Goal: Task Accomplishment & Management: Complete application form

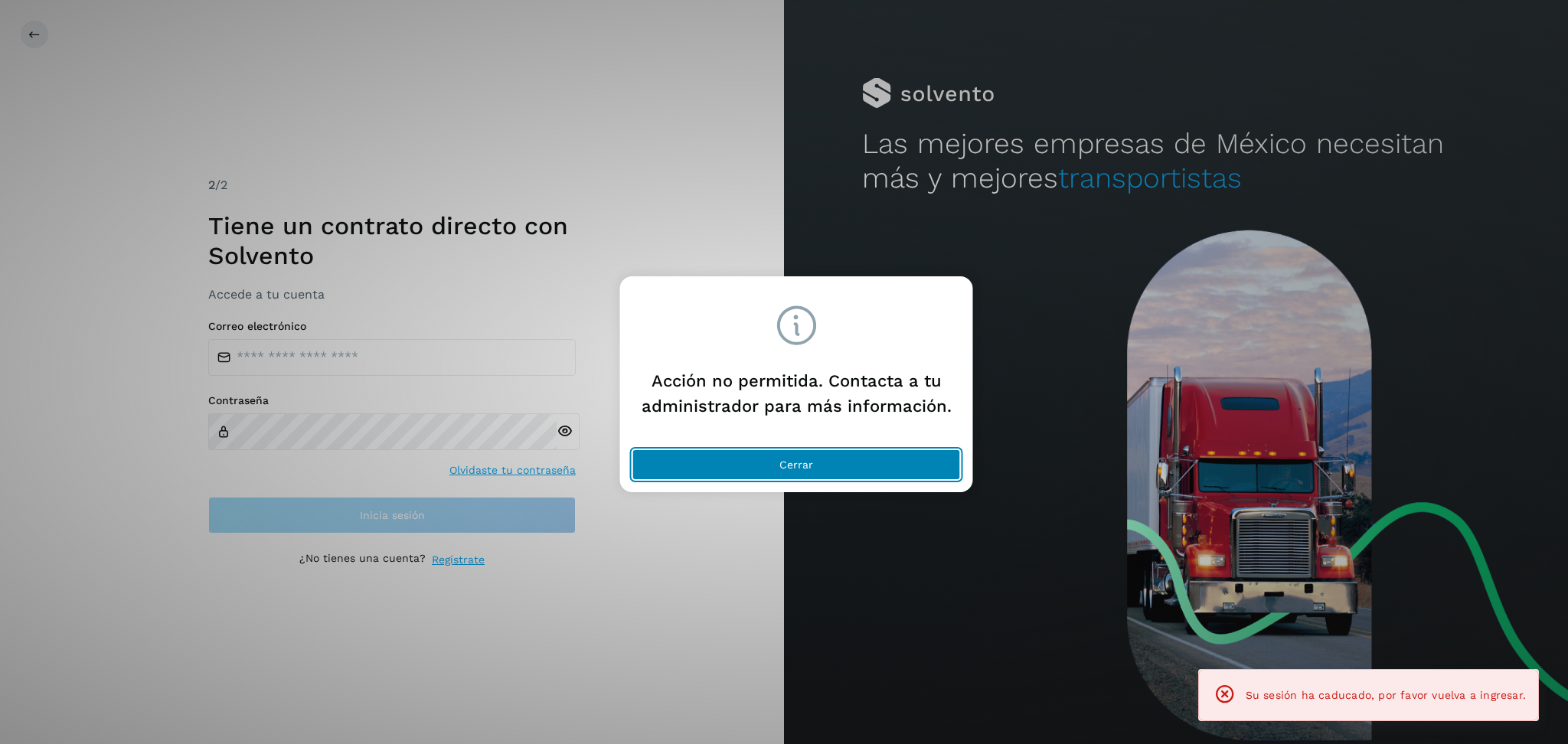
click at [838, 473] on button "Cerrar" at bounding box center [797, 465] width 329 height 31
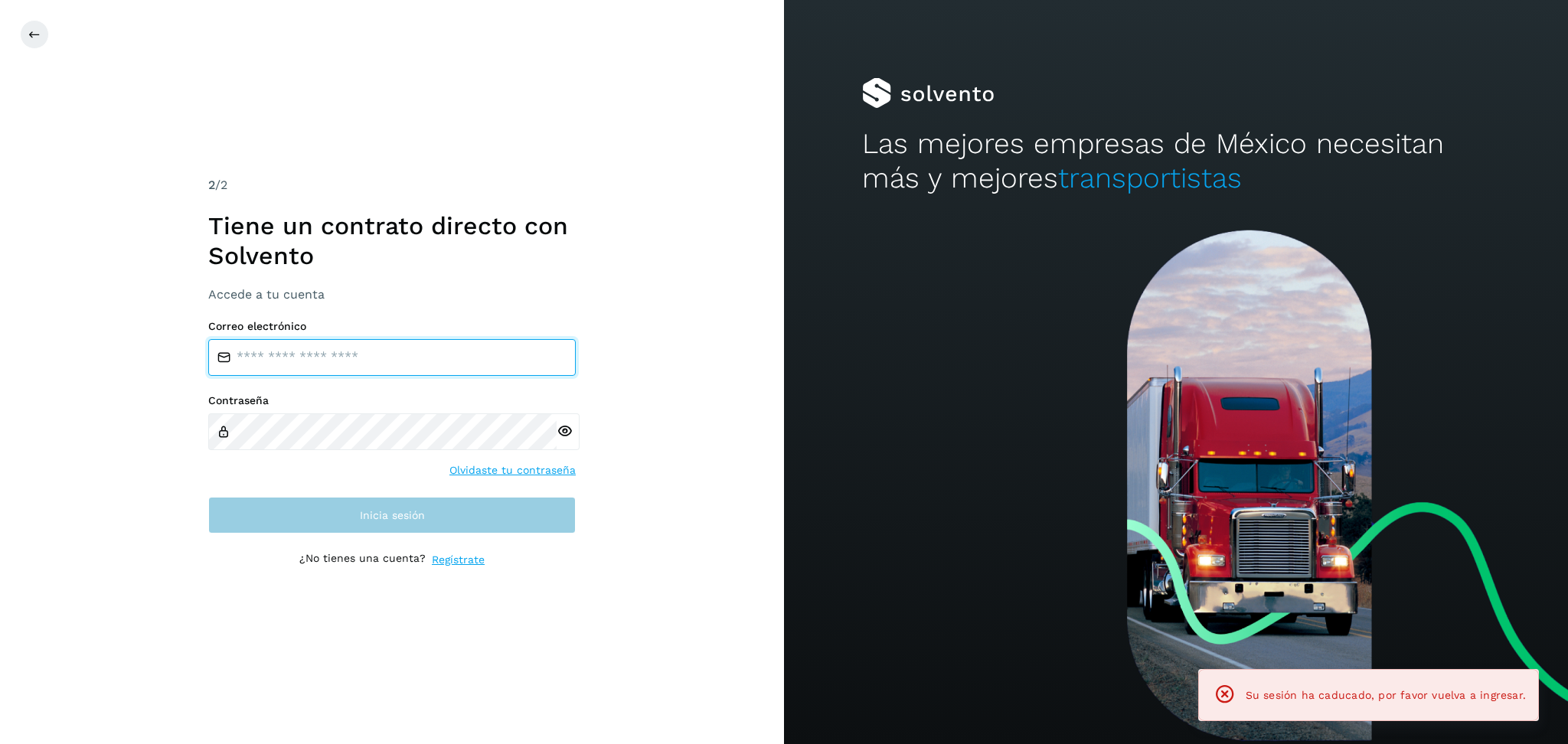
type input "**********"
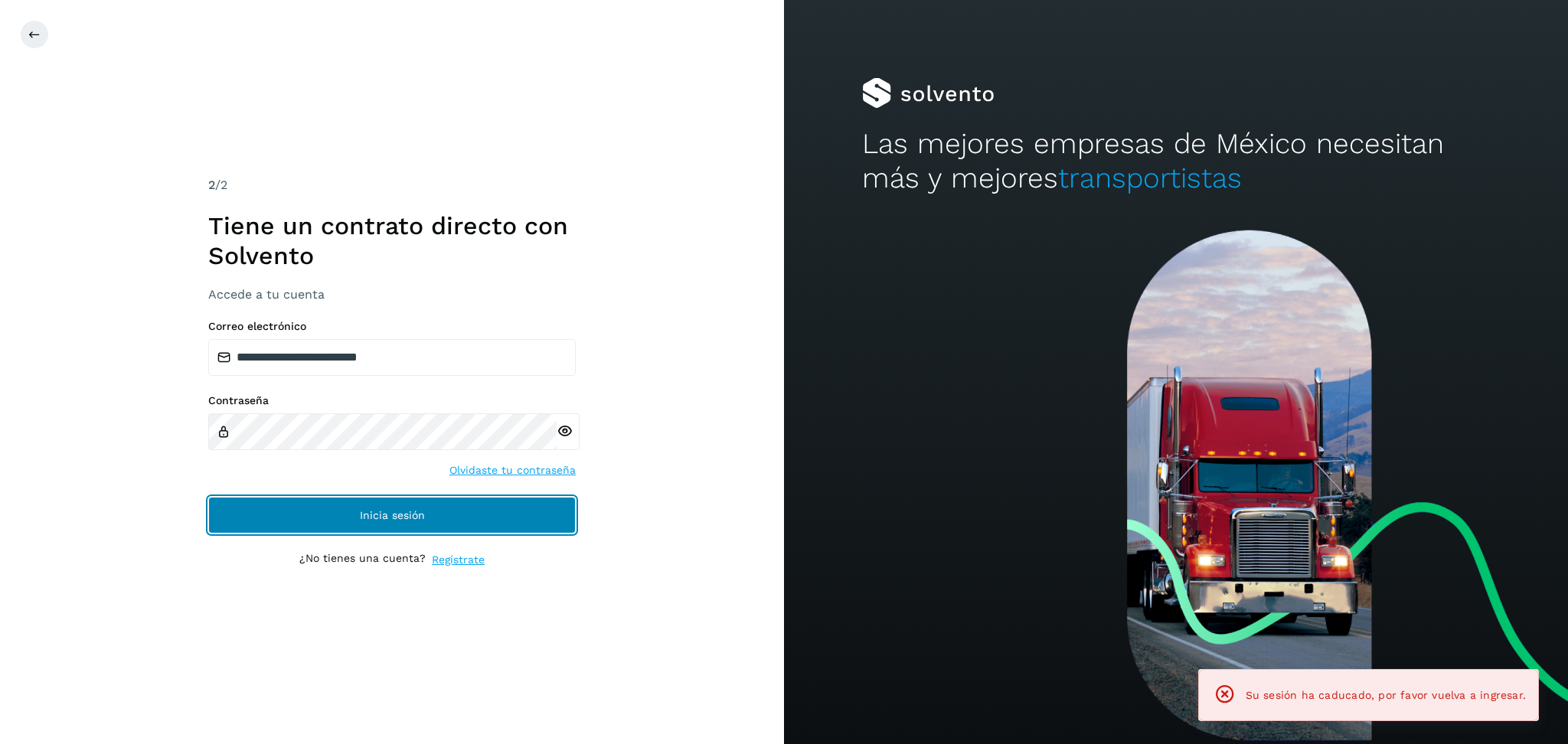
click at [516, 520] on button "Inicia sesión" at bounding box center [392, 515] width 368 height 37
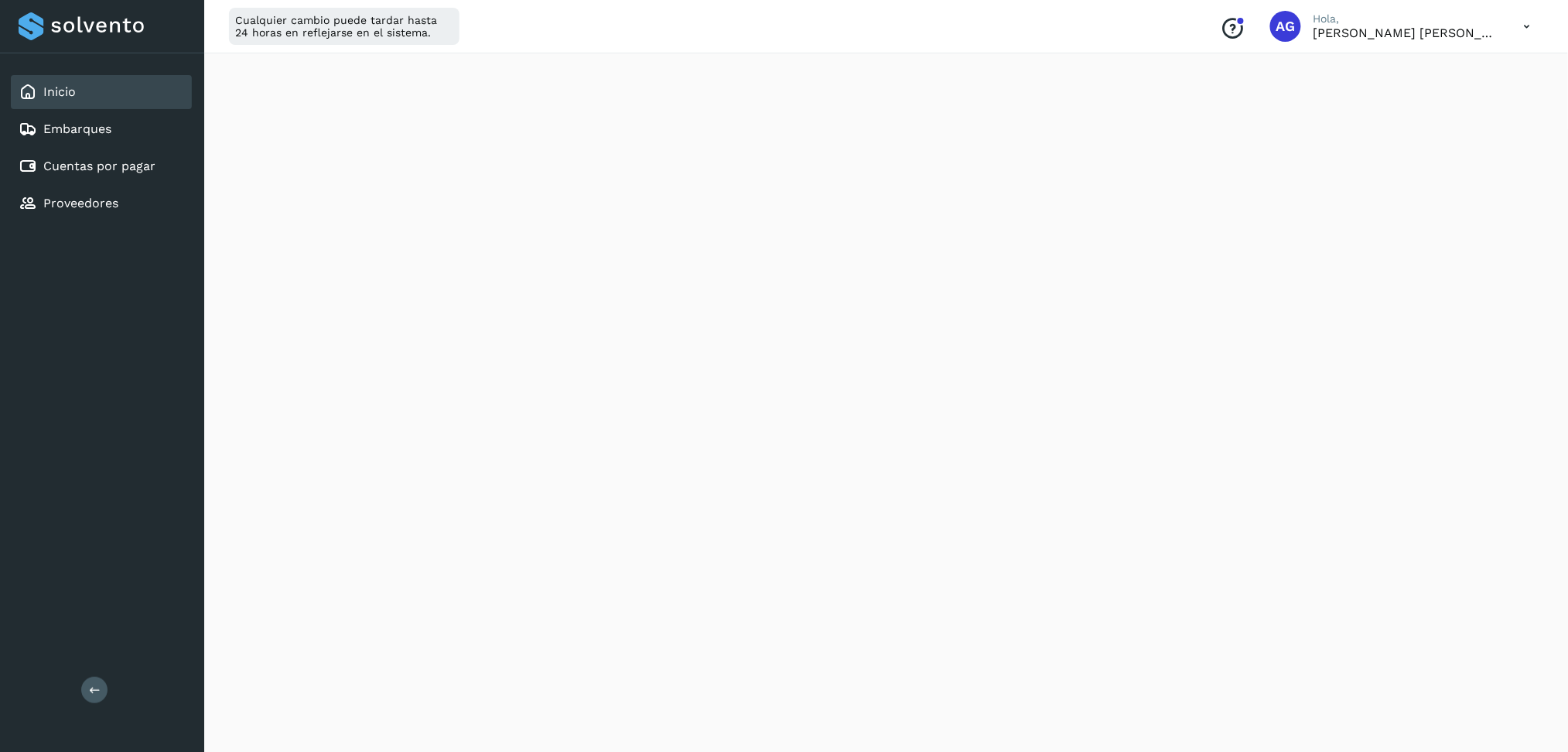
scroll to position [103, 0]
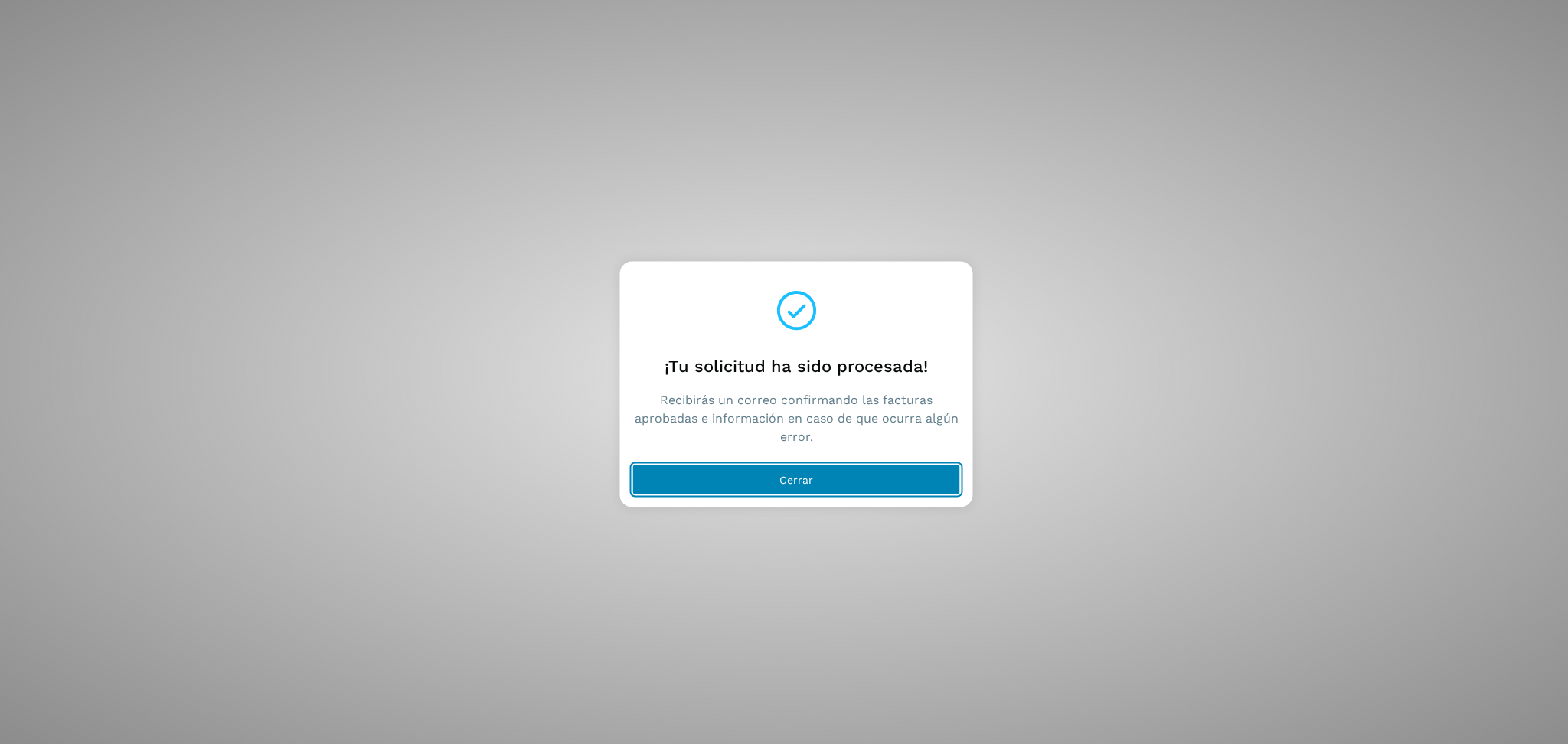
click at [748, 470] on button "Cerrar" at bounding box center [797, 480] width 329 height 31
click at [876, 460] on div "¡Tu solicitud ha sido procesada! Recibirás un correo confirmando las facturas a…" at bounding box center [784, 372] width 1568 height 744
